Goal: Information Seeking & Learning: Learn about a topic

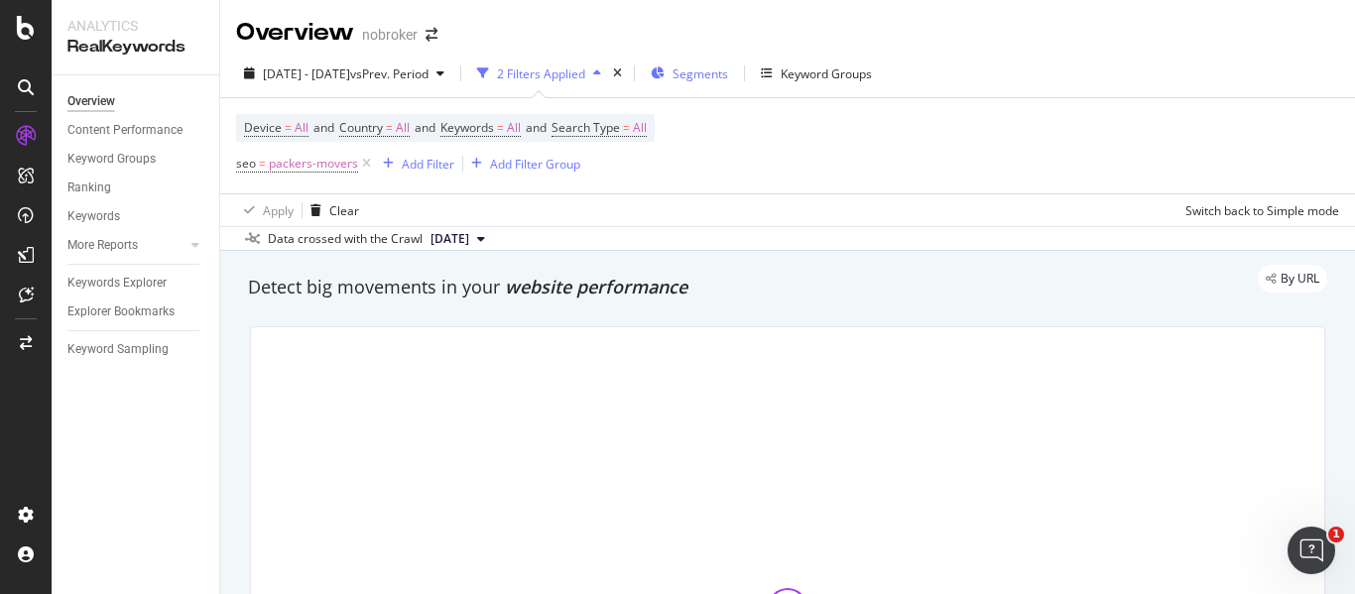
click at [728, 80] on span "Segments" at bounding box center [701, 73] width 56 height 17
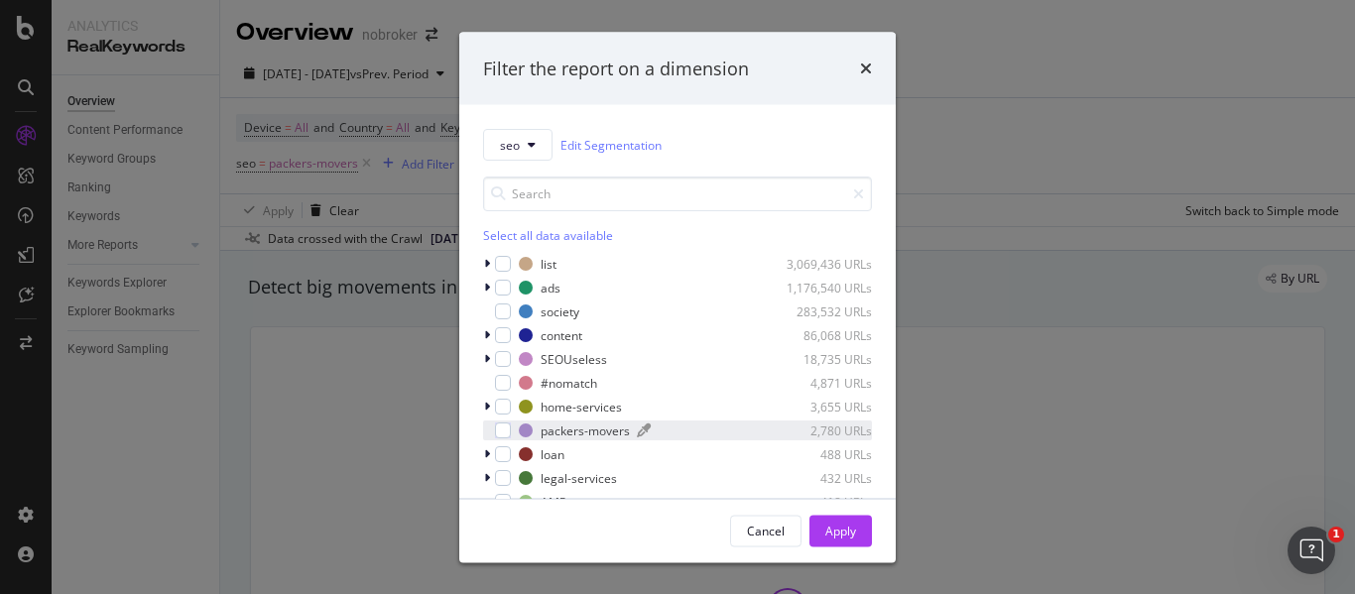
click at [526, 431] on div "modal" at bounding box center [526, 431] width 14 height 14
click at [826, 522] on div "Apply" at bounding box center [841, 530] width 31 height 17
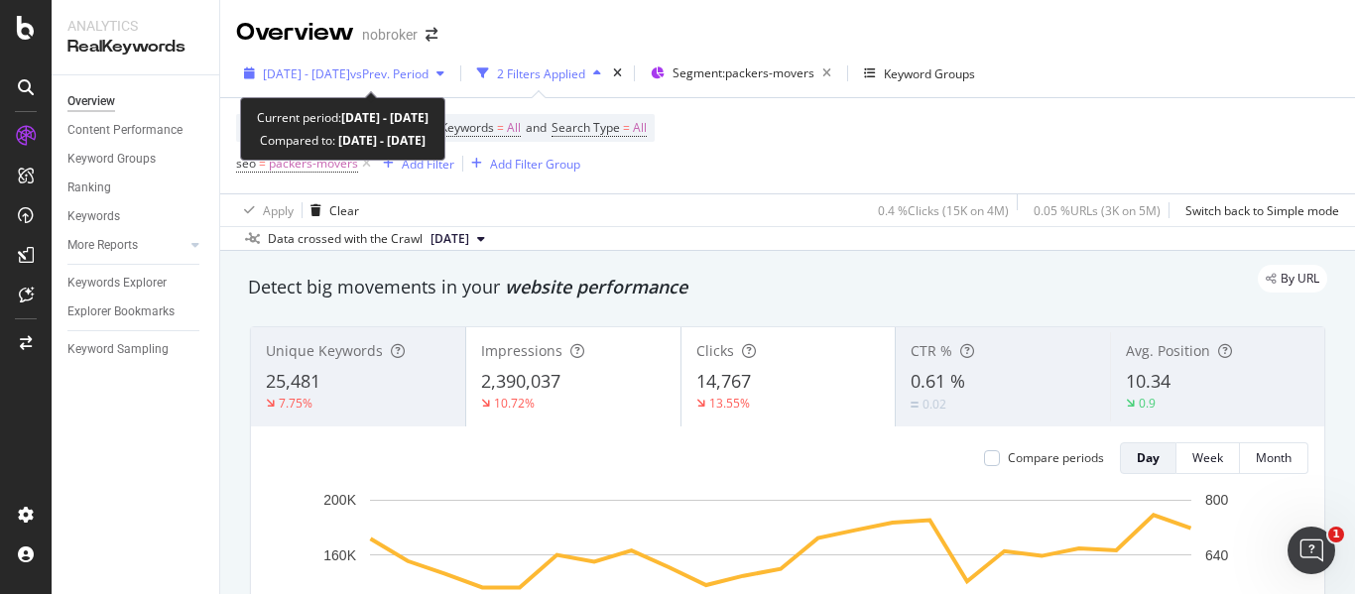
click at [350, 76] on span "[DATE] - [DATE]" at bounding box center [306, 73] width 87 height 17
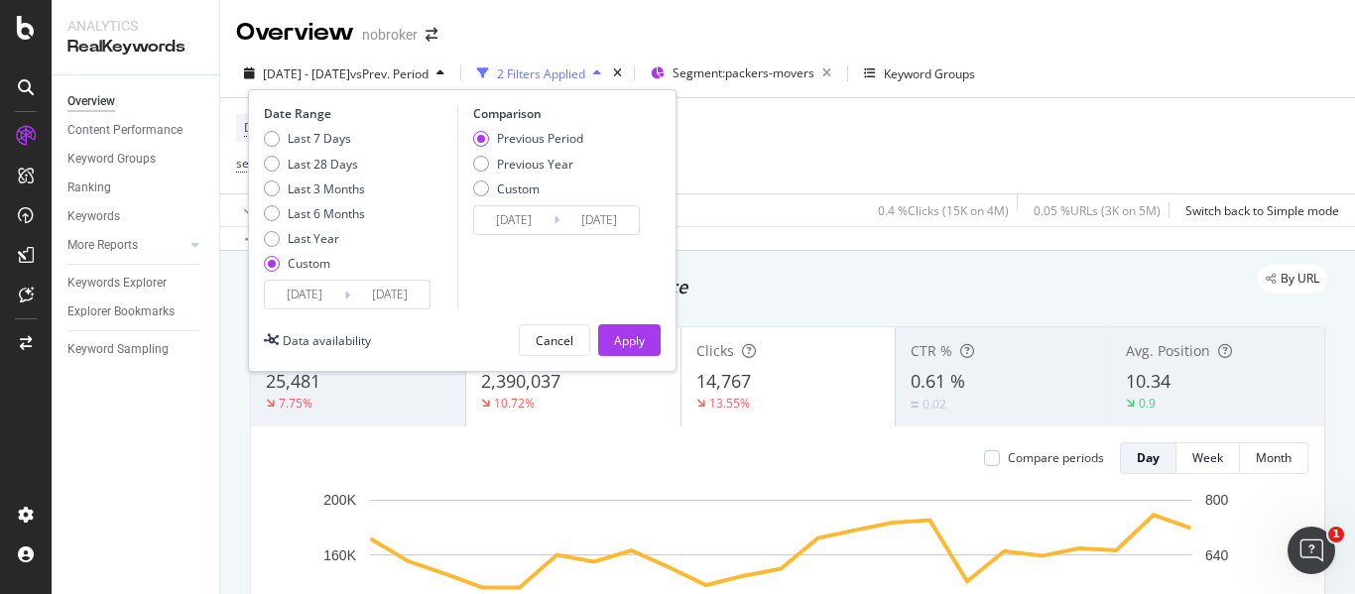
click at [385, 292] on input "[DATE]" at bounding box center [389, 295] width 79 height 28
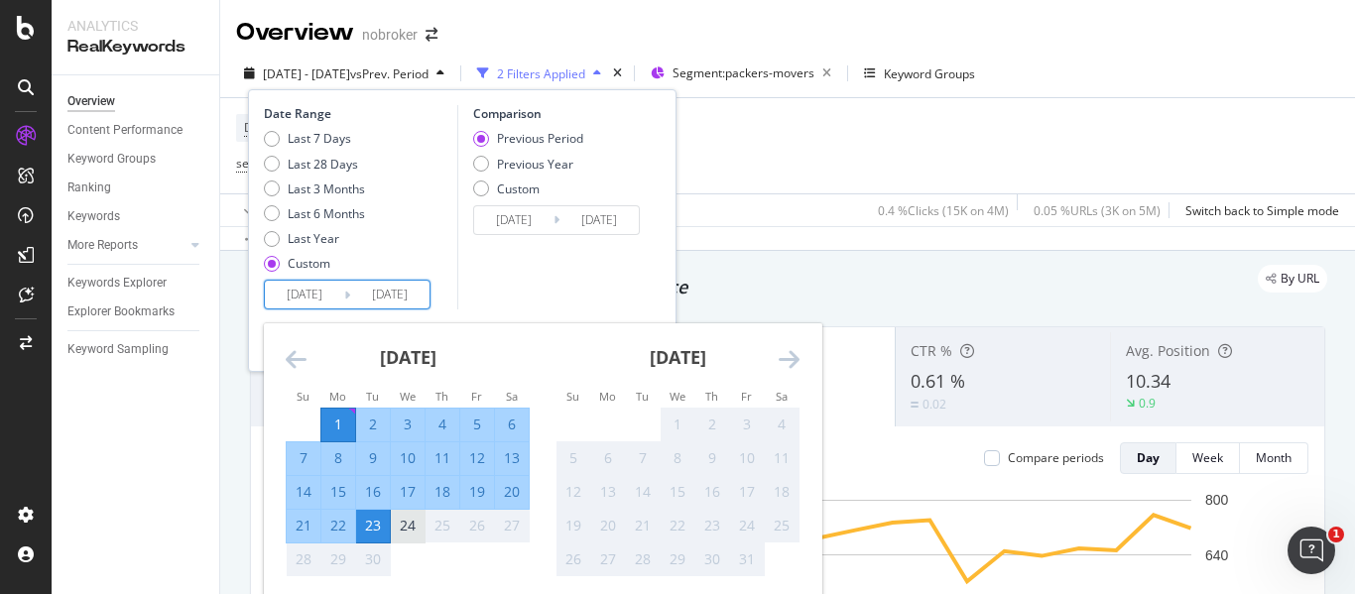
click at [405, 529] on div "24" at bounding box center [408, 526] width 34 height 20
type input "[DATE]"
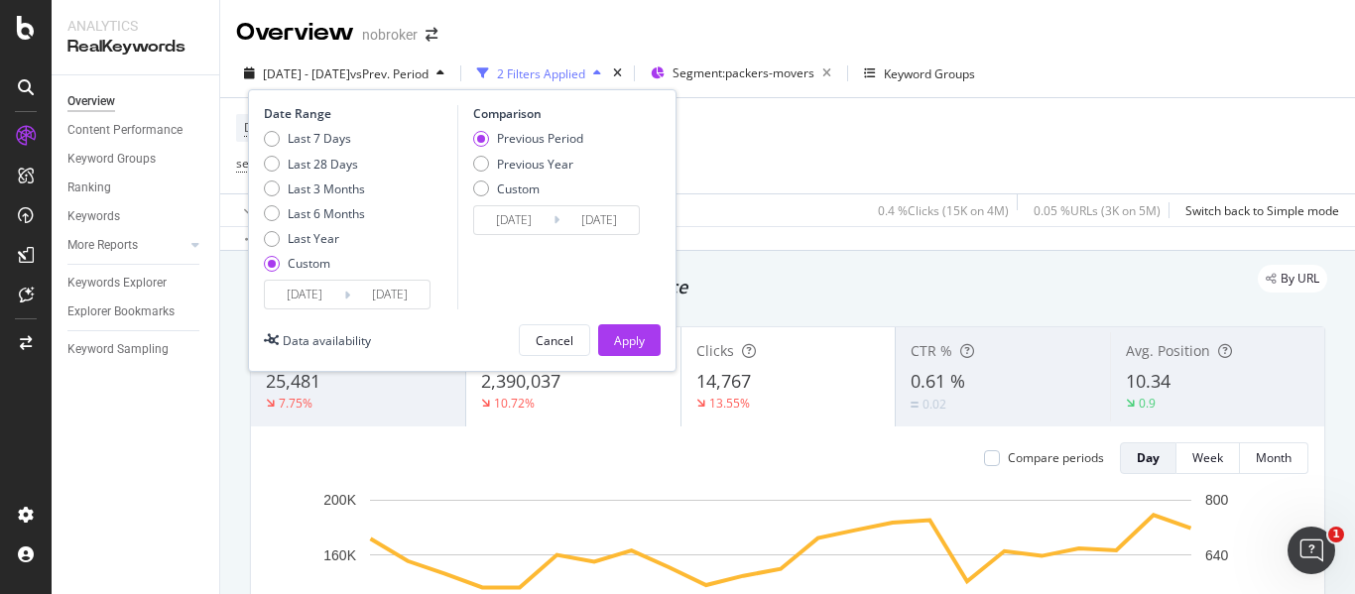
click at [411, 276] on div "Last 7 Days Last 28 Days Last 3 Months Last 6 Months Last Year Custom" at bounding box center [358, 205] width 189 height 150
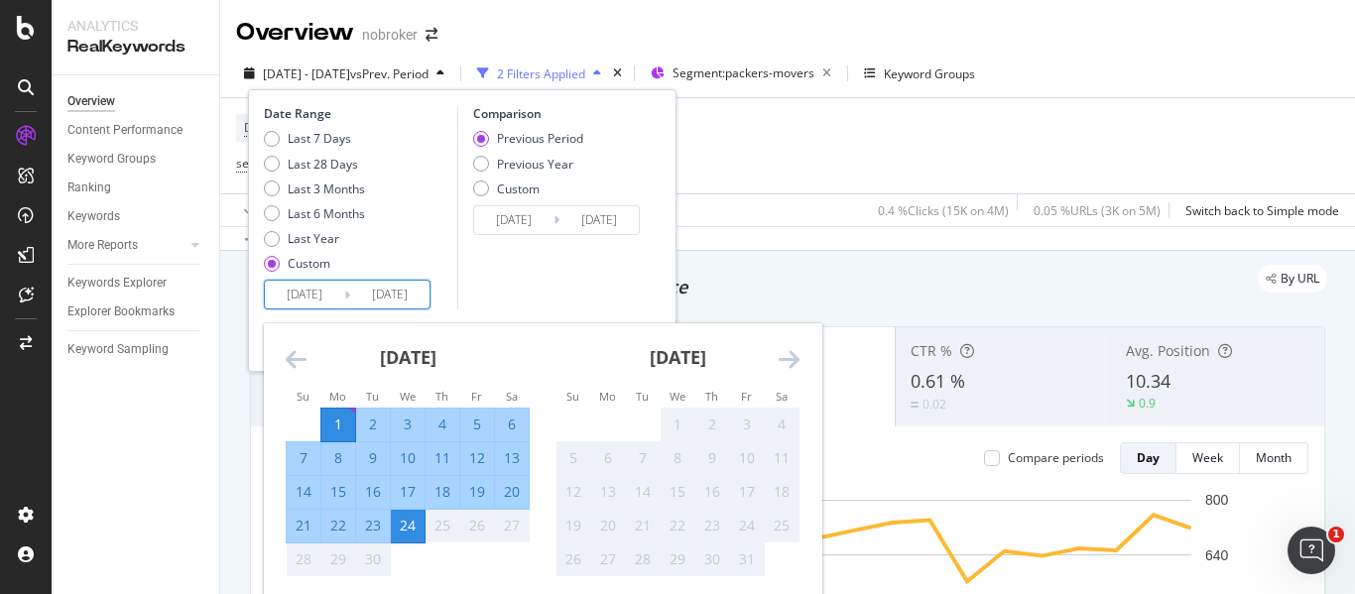
click at [414, 290] on input "[DATE]" at bounding box center [389, 295] width 79 height 28
click at [516, 263] on div "Comparison Previous Period Previous Year Custom [DATE] Navigate forward to inte…" at bounding box center [551, 207] width 189 height 204
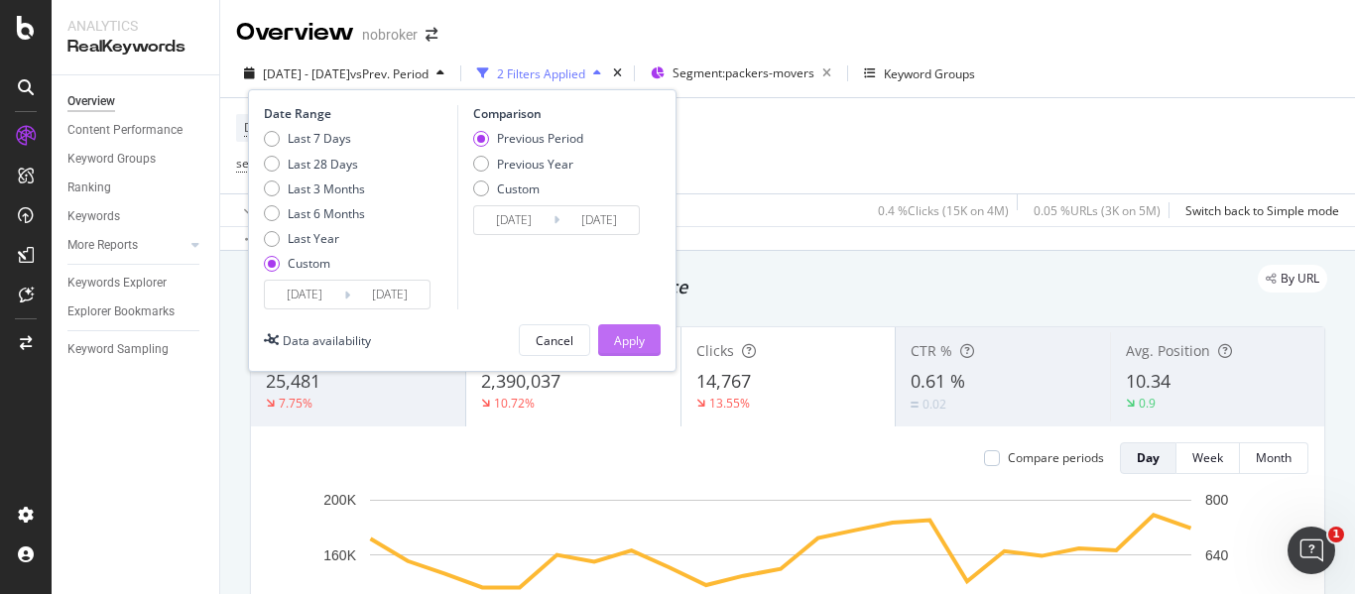
click at [638, 344] on div "Apply" at bounding box center [629, 340] width 31 height 17
